Goal: Download file/media

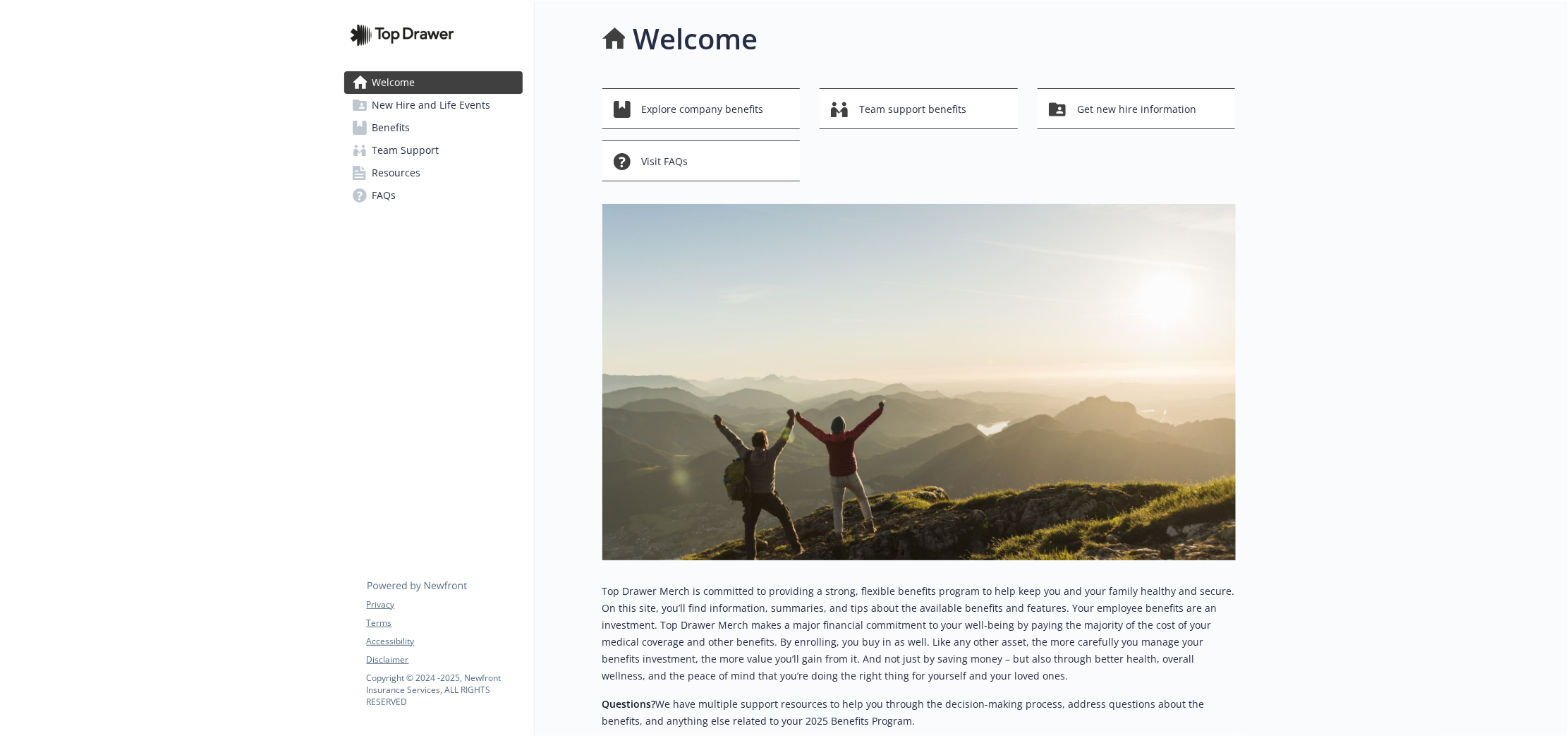
click at [384, 130] on span "Benefits" at bounding box center [391, 127] width 38 height 22
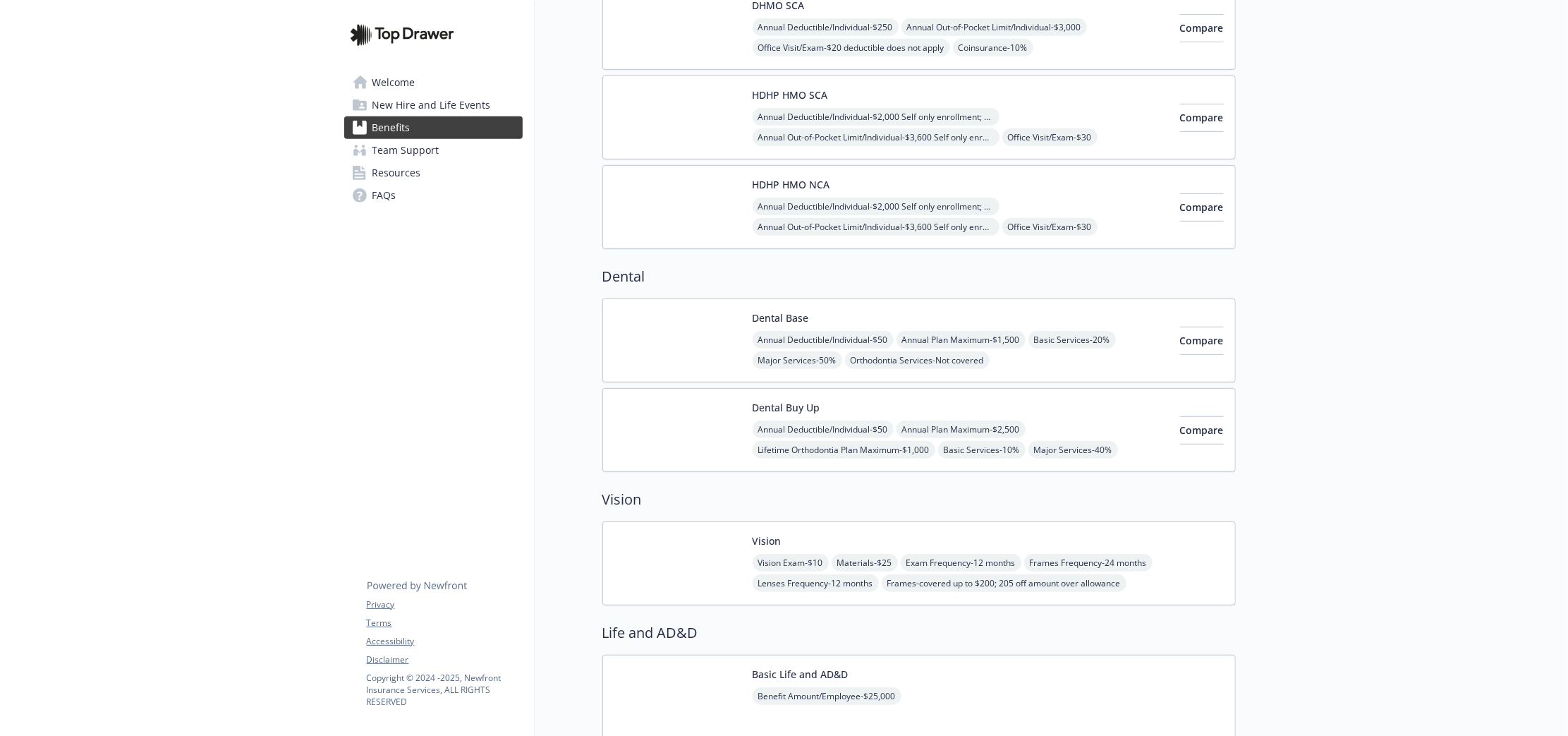
scroll to position [882, 0]
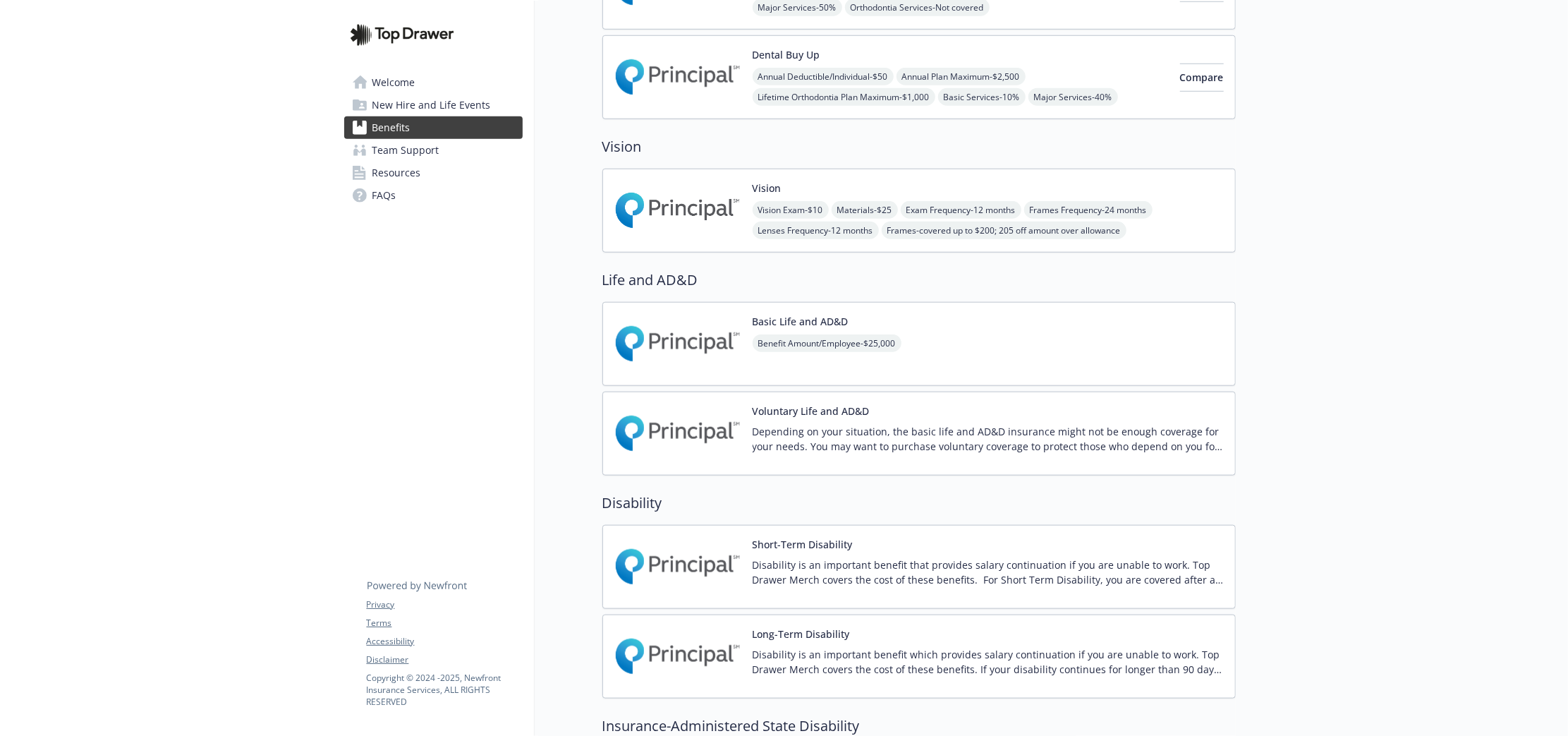
click at [419, 157] on span "Team Support" at bounding box center [406, 150] width 67 height 22
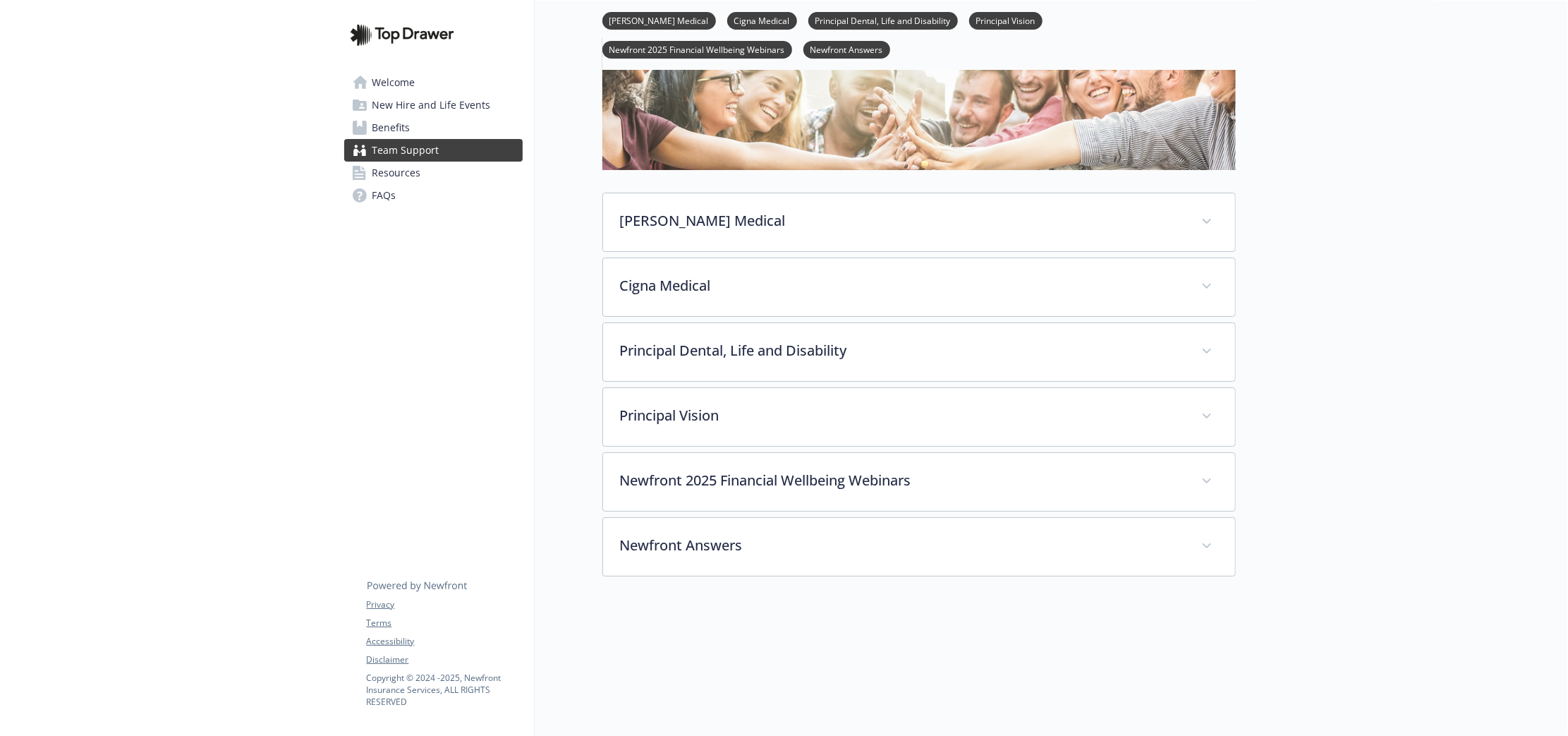
scroll to position [240, 0]
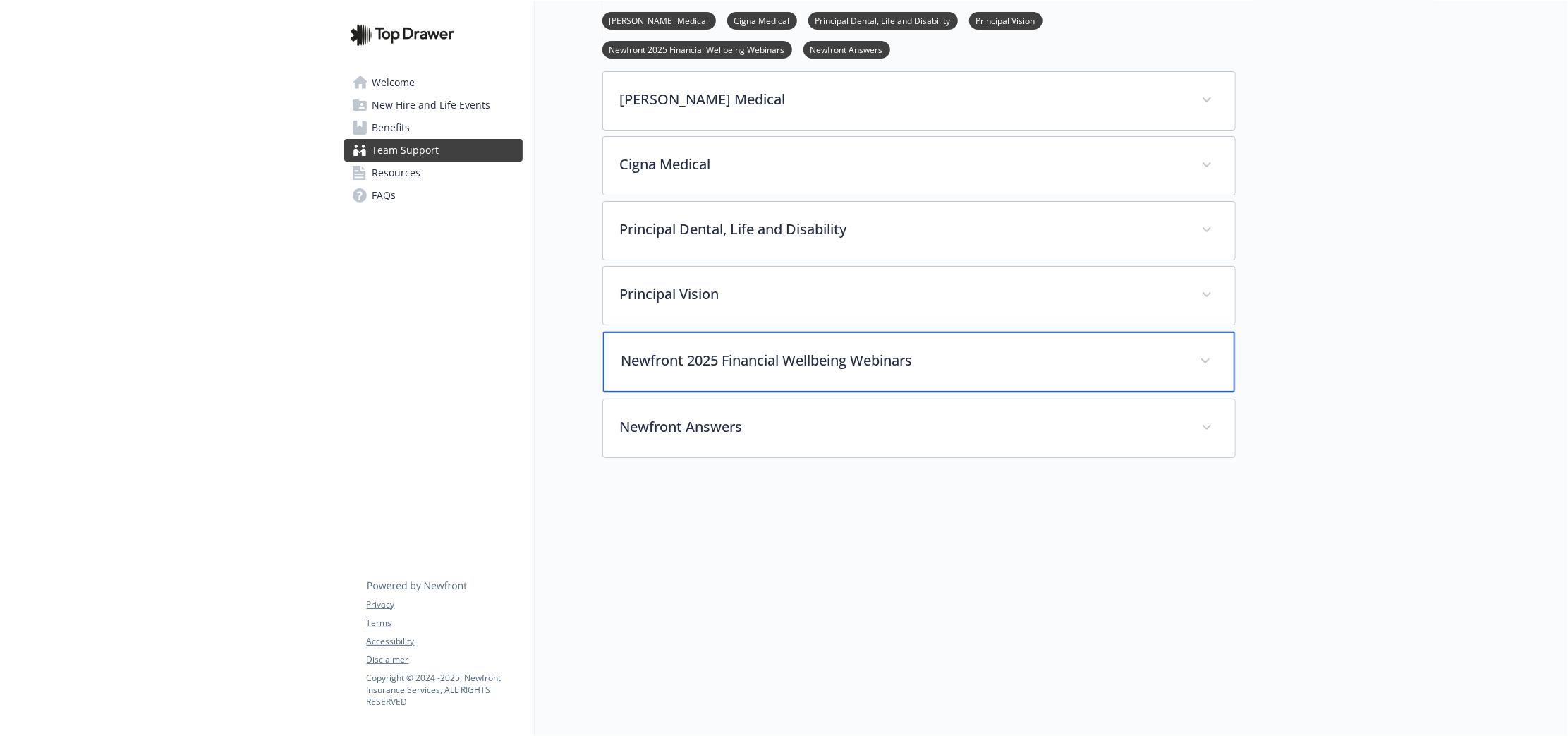
click at [780, 367] on div "Newfront 2025 Financial Wellbeing Webinars" at bounding box center [918, 362] width 632 height 60
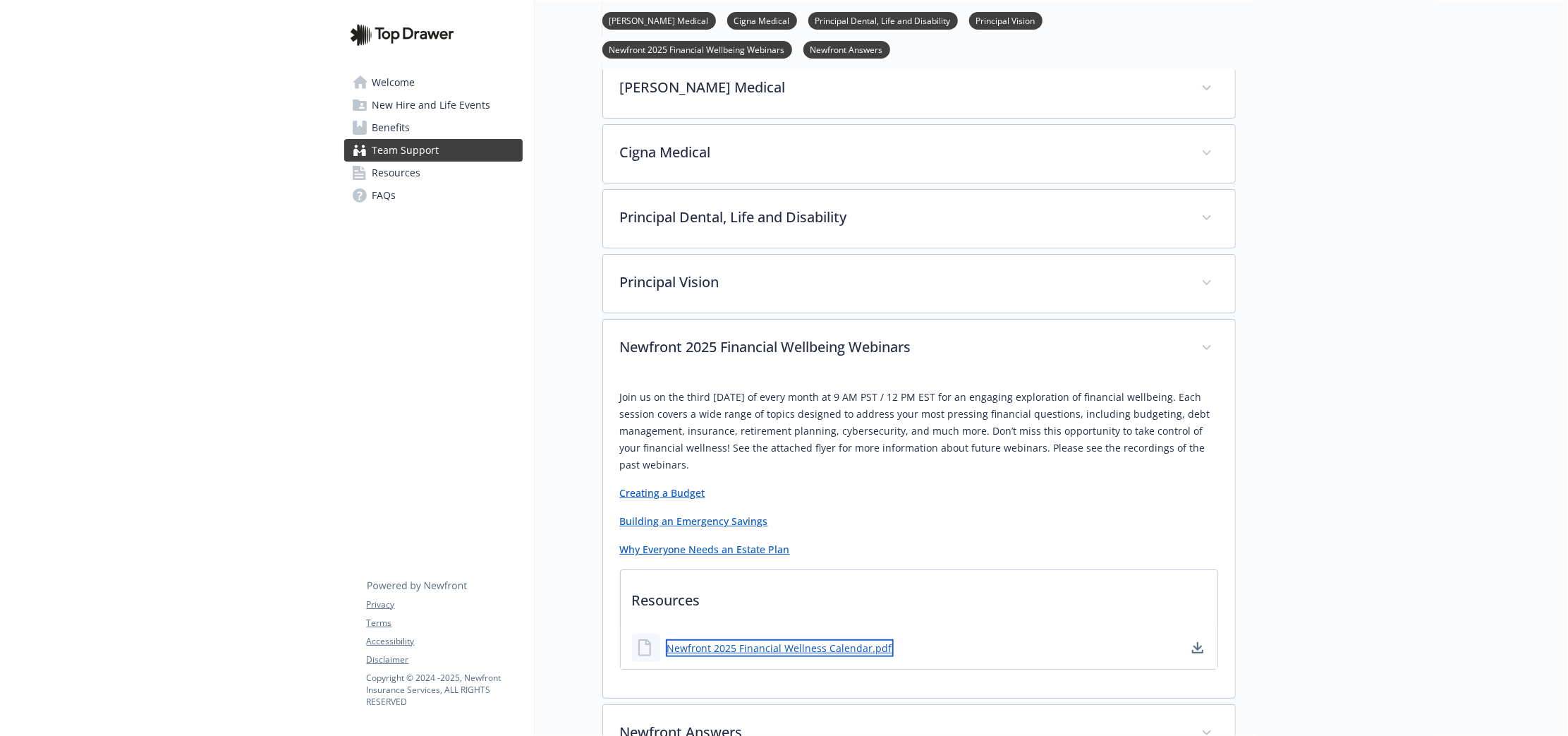
click at [817, 650] on link "Newfront 2025 Financial Wellness Calendar.pdf" at bounding box center [780, 648] width 228 height 17
